Goal: Navigation & Orientation: Find specific page/section

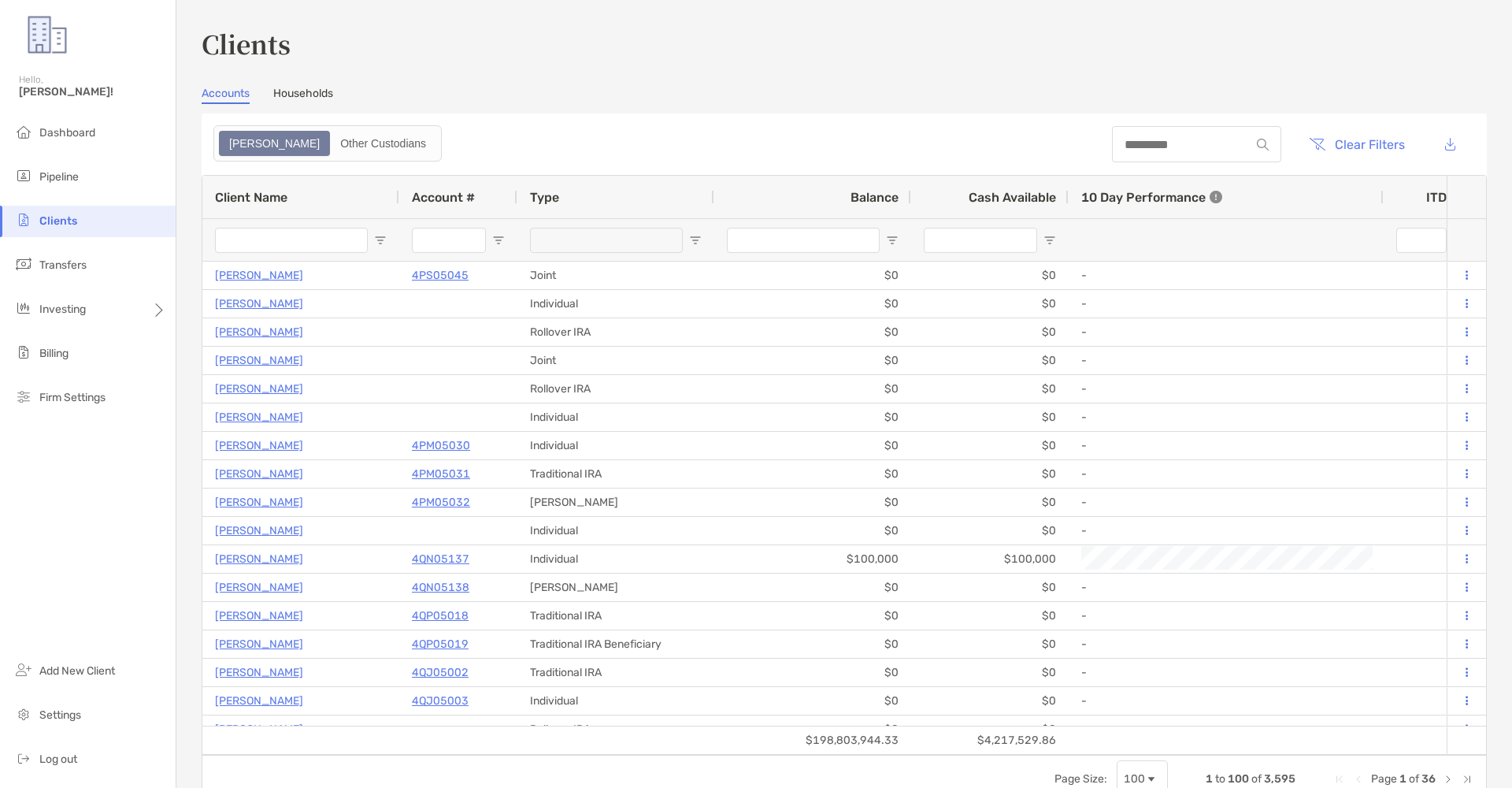
drag, startPoint x: 59, startPoint y: 193, endPoint x: 69, endPoint y: 208, distance: 18.0
click at [59, 193] on li "Pipeline" at bounding box center [88, 176] width 175 height 31
click at [85, 226] on li "Clients" at bounding box center [88, 221] width 175 height 31
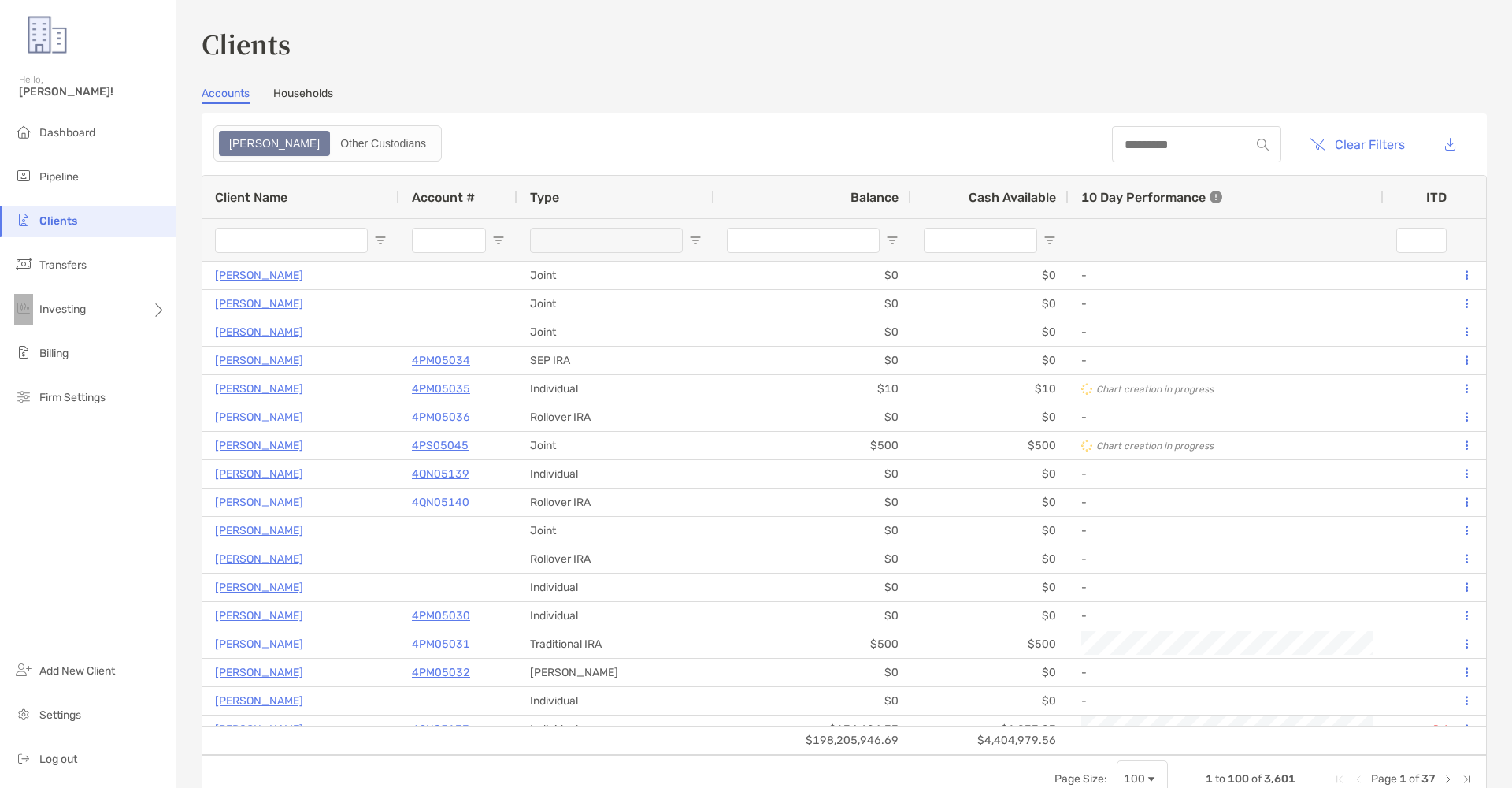
drag, startPoint x: 41, startPoint y: 291, endPoint x: 48, endPoint y: 282, distance: 11.4
click at [48, 282] on ul "Dashboard Pipeline Clients Transfers Investing Billing Firm Settings" at bounding box center [88, 271] width 175 height 309
click at [58, 273] on ul "Dashboard Pipeline Clients Transfers Investing Billing Firm Settings" at bounding box center [88, 271] width 175 height 309
click at [73, 260] on span "Transfers" at bounding box center [63, 265] width 47 height 13
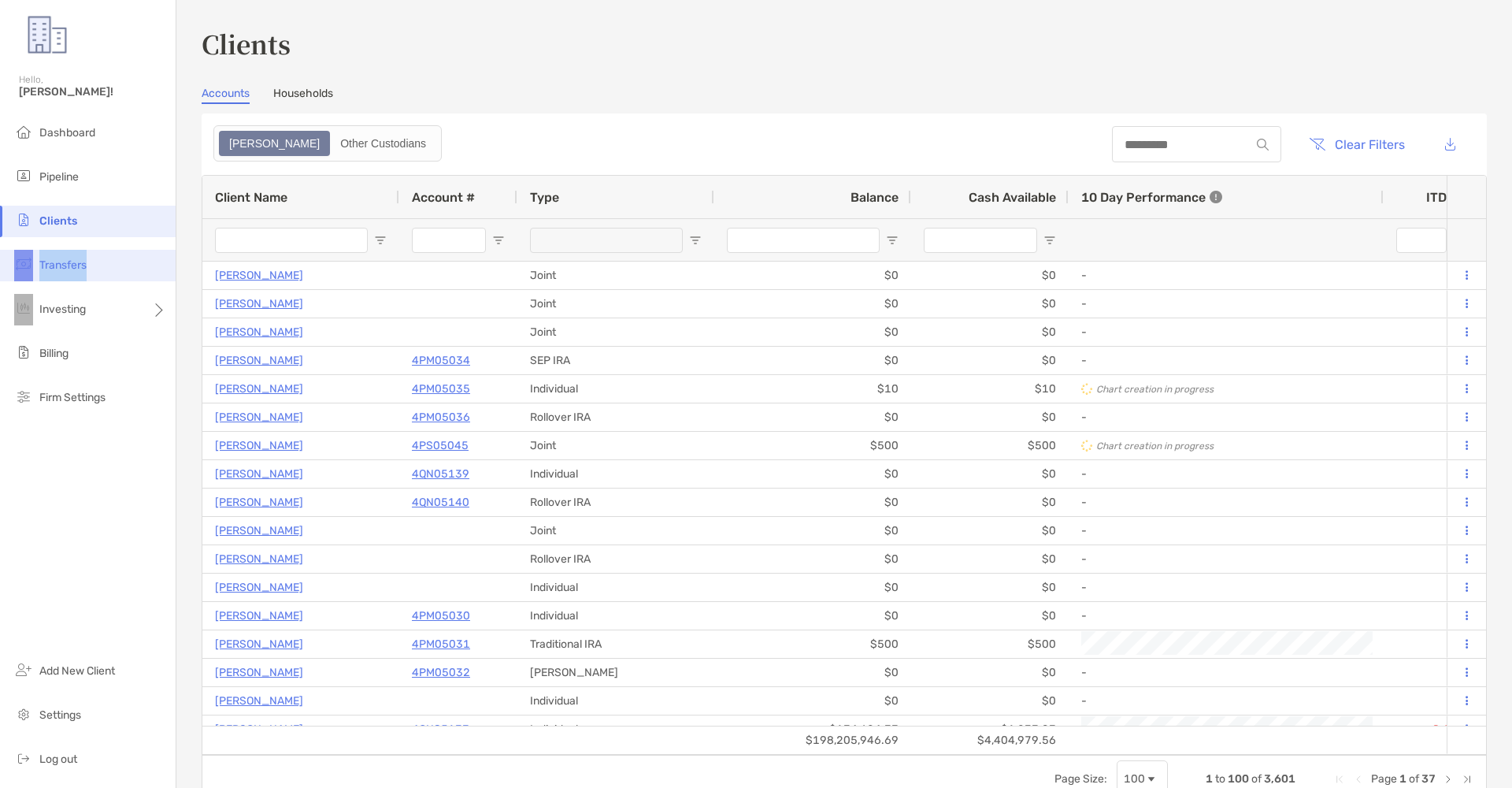
click at [73, 260] on span "Transfers" at bounding box center [63, 265] width 47 height 13
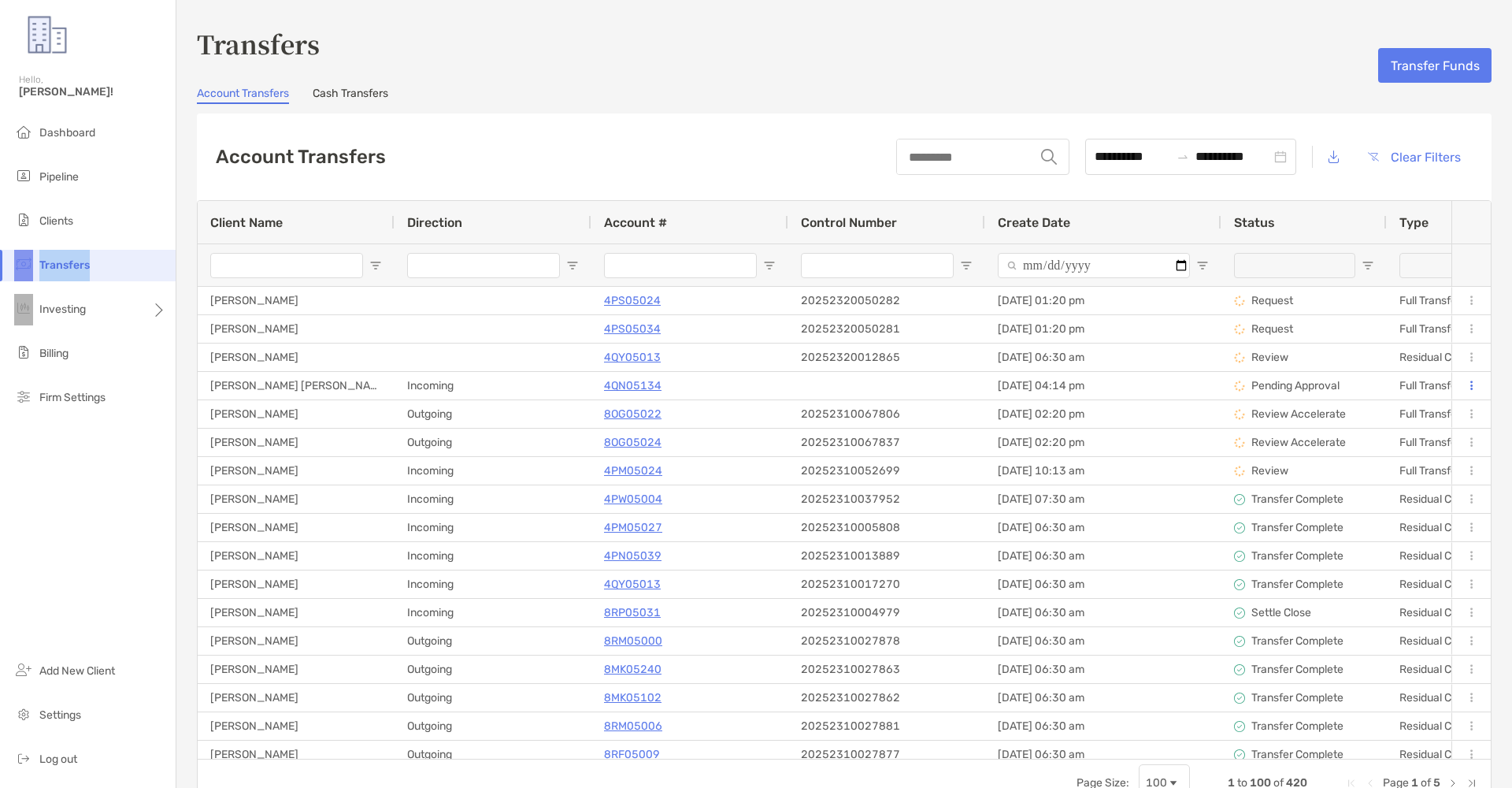
click at [358, 97] on link "Cash Transfers" at bounding box center [350, 95] width 75 height 17
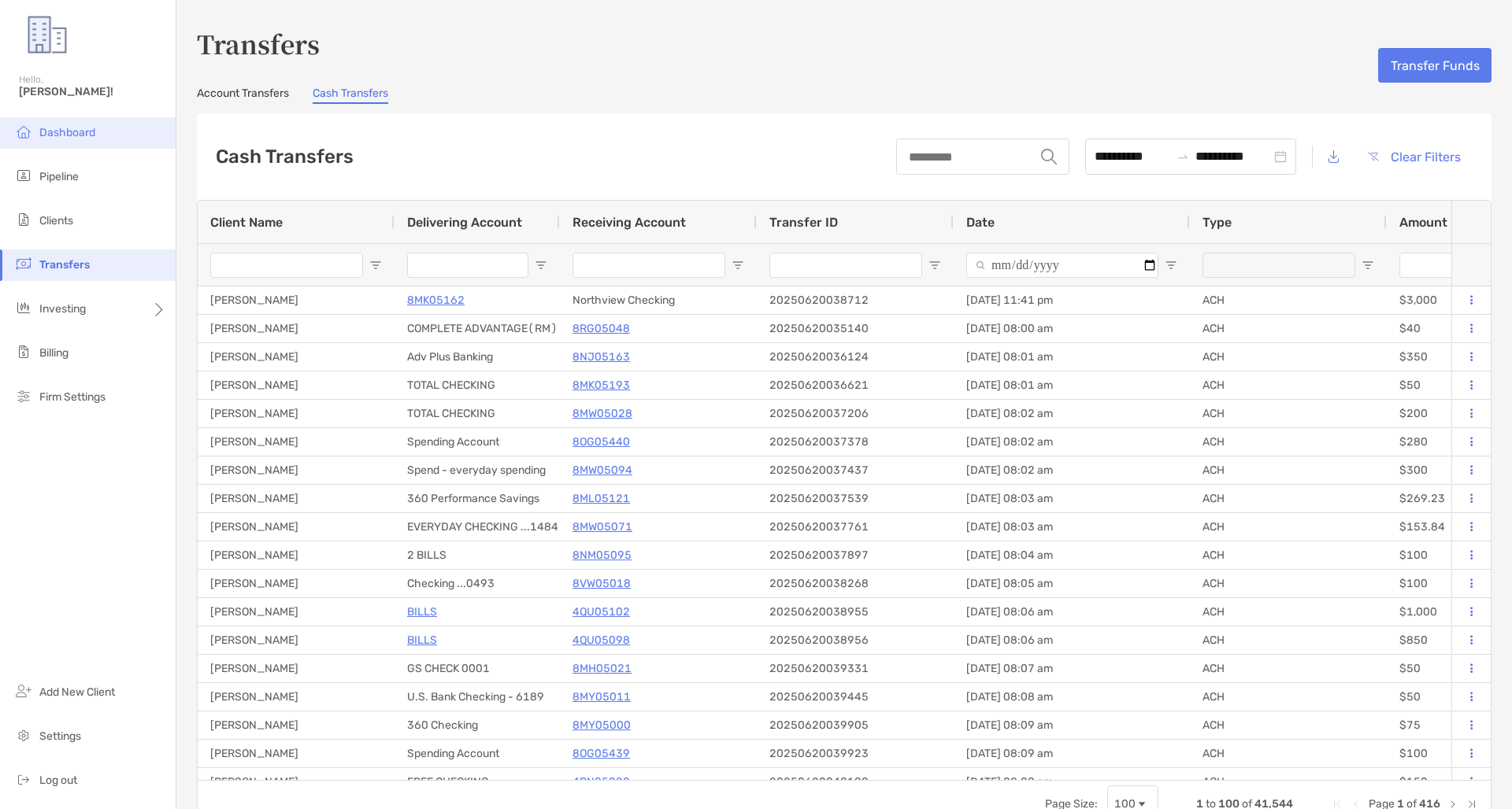
click at [116, 144] on li "Dashboard" at bounding box center [88, 132] width 175 height 31
click at [117, 141] on li "Dashboard" at bounding box center [88, 132] width 175 height 31
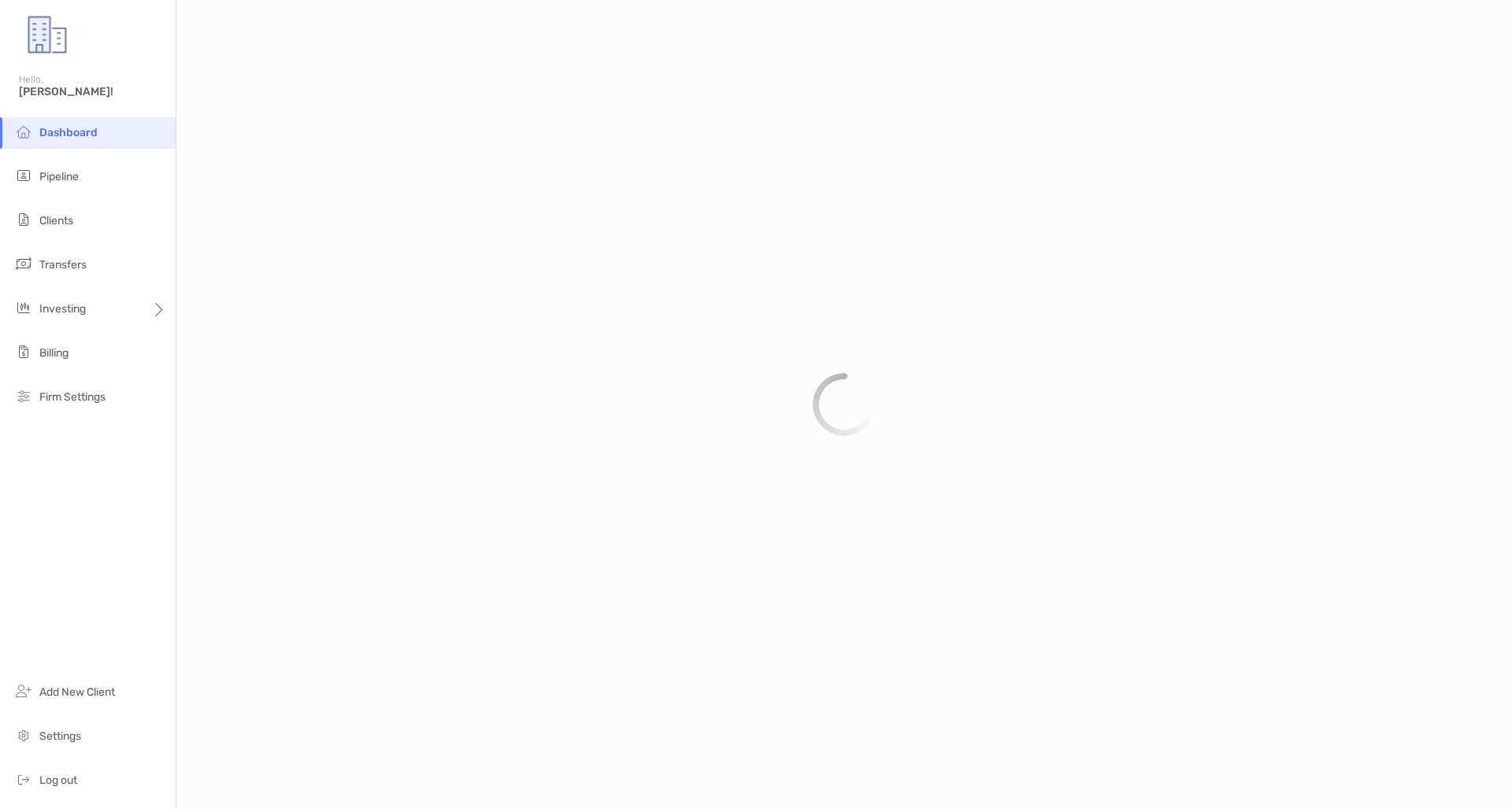
scroll to position [939, 0]
